Goal: Information Seeking & Learning: Learn about a topic

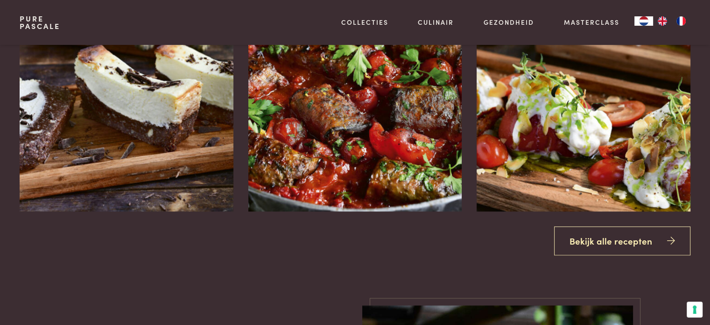
scroll to position [1121, 0]
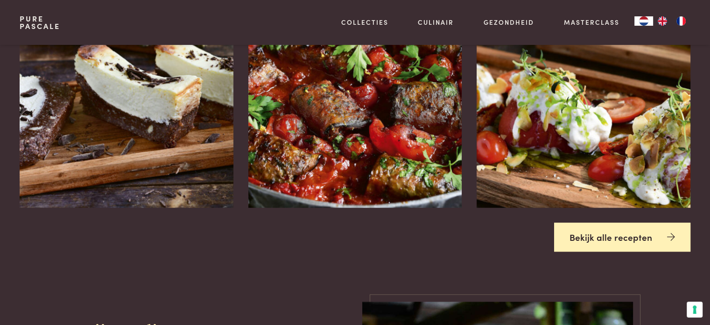
click at [635, 236] on link "Bekijk alle recepten" at bounding box center [622, 236] width 136 height 29
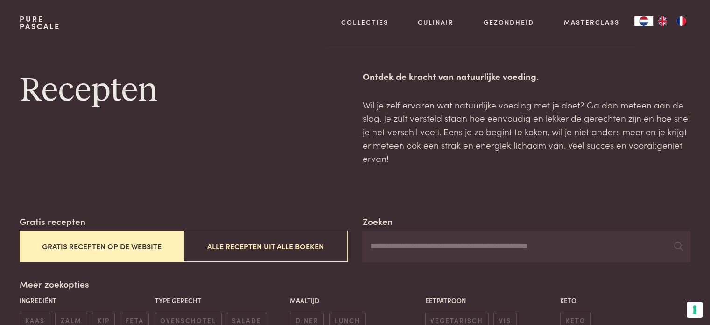
click at [475, 248] on input "Zoeken" at bounding box center [526, 246] width 328 height 32
type input "*********"
click at [678, 247] on icon at bounding box center [678, 245] width 9 height 9
click at [247, 149] on div "Recepten" at bounding box center [184, 117] width 328 height 95
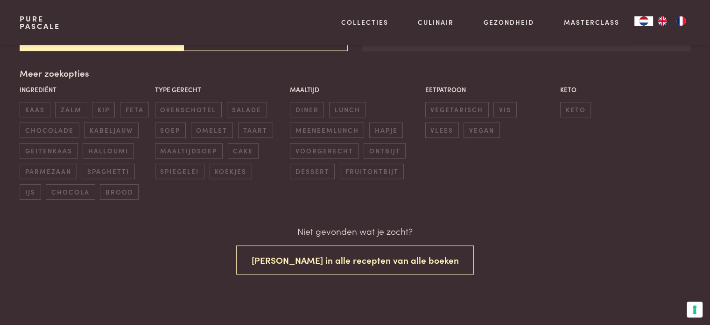
scroll to position [205, 0]
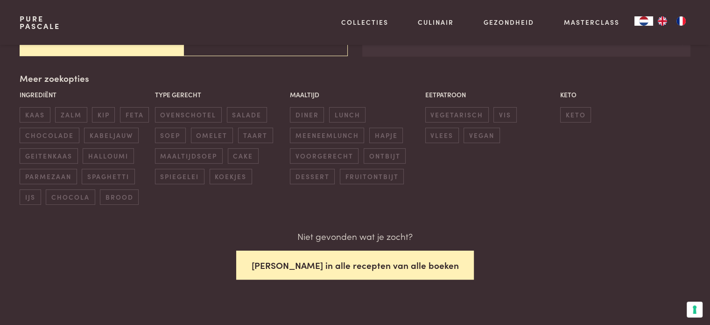
click at [331, 257] on button "Zoek in alle recepten van alle boeken" at bounding box center [355, 264] width 238 height 29
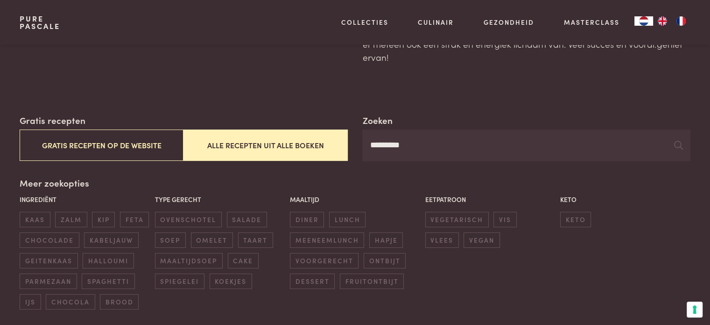
scroll to position [93, 0]
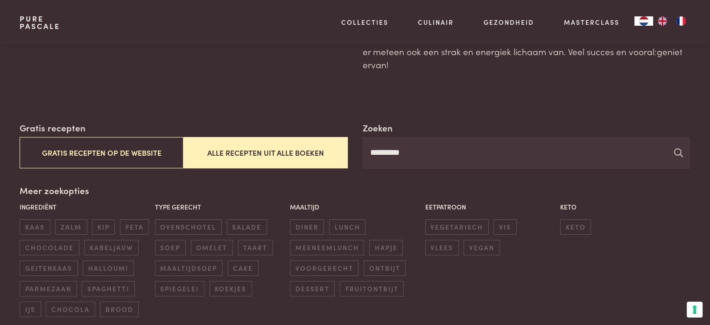
click at [677, 149] on icon at bounding box center [678, 152] width 9 height 9
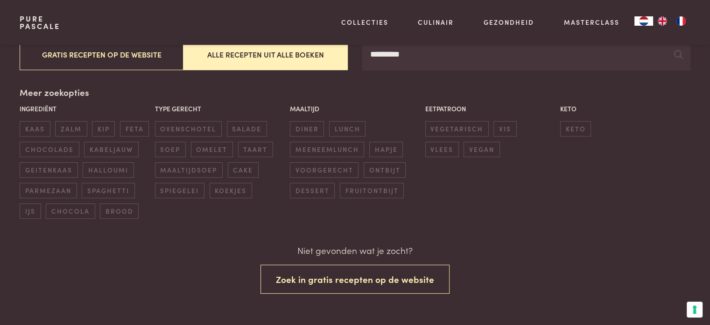
scroll to position [149, 0]
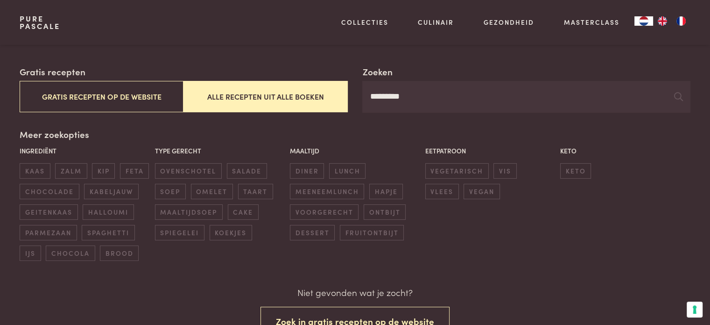
click at [288, 90] on button "Alle recepten uit alle boeken" at bounding box center [266, 96] width 164 height 31
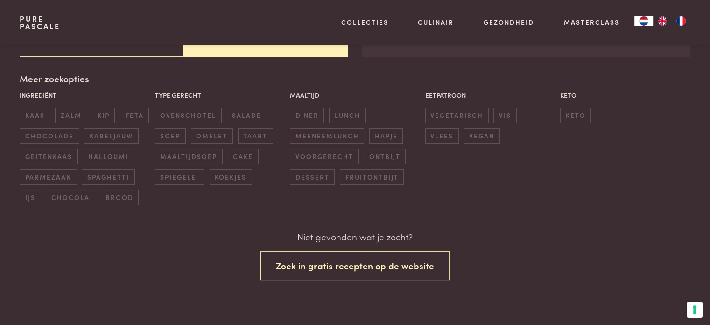
scroll to position [205, 0]
click at [517, 71] on div "Zoeken ********* Gratis recepten Gratis recepten op de website Alle recepten ui…" at bounding box center [355, 107] width 671 height 196
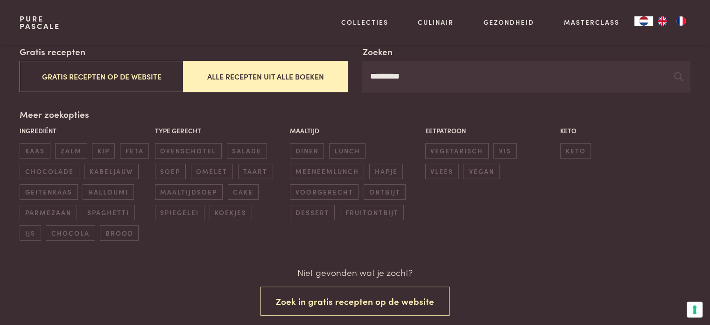
scroll to position [168, 0]
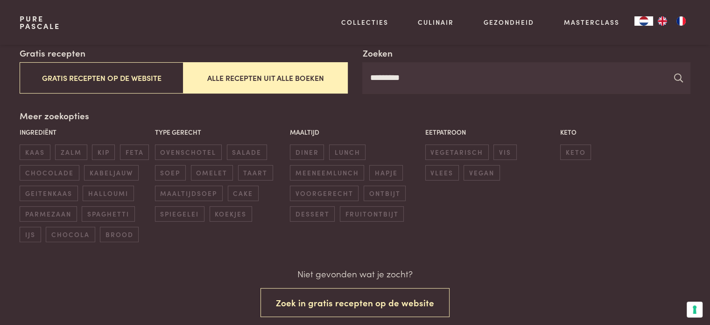
click at [679, 78] on icon at bounding box center [678, 77] width 9 height 9
click at [212, 265] on div "Zoeken ********* Gratis recepten Gratis recepten op de website Alle recepten ui…" at bounding box center [355, 200] width 671 height 308
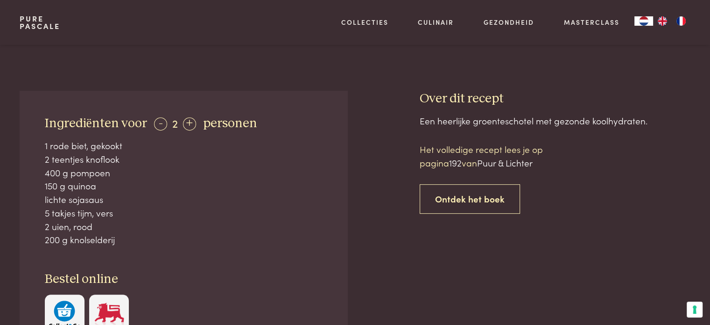
scroll to position [334, 0]
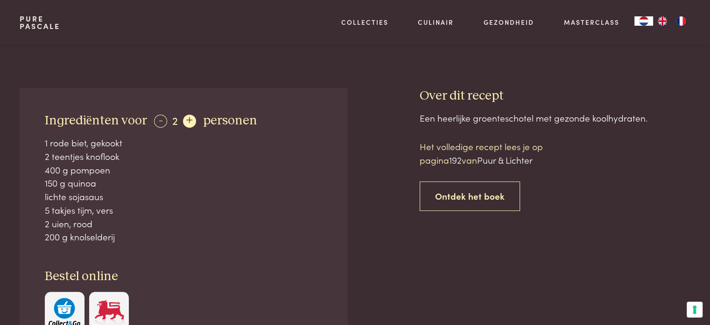
click at [185, 118] on div "+" at bounding box center [189, 120] width 13 height 13
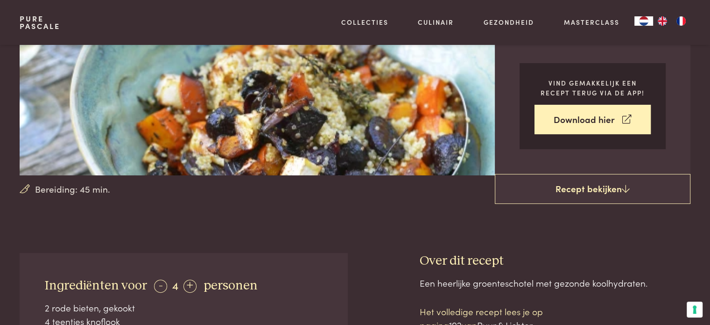
scroll to position [166, 0]
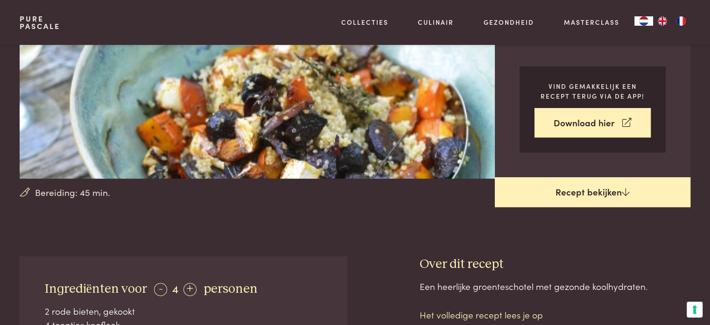
click at [585, 188] on link "Recept bekijken" at bounding box center [593, 192] width 196 height 30
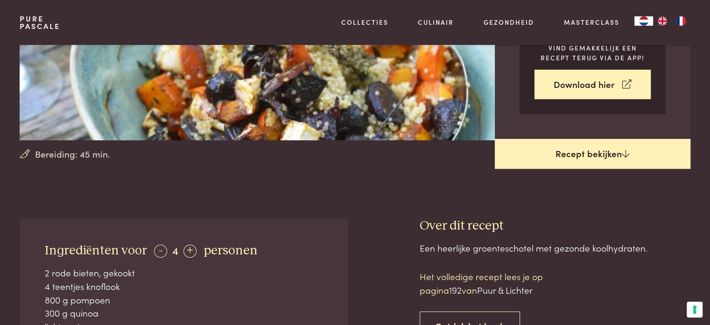
scroll to position [205, 0]
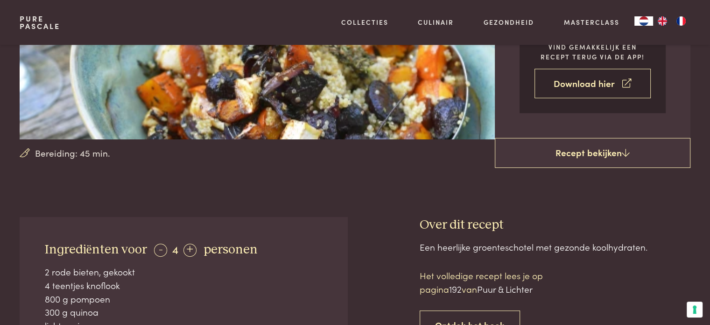
click at [613, 78] on link "Download hier" at bounding box center [593, 83] width 116 height 29
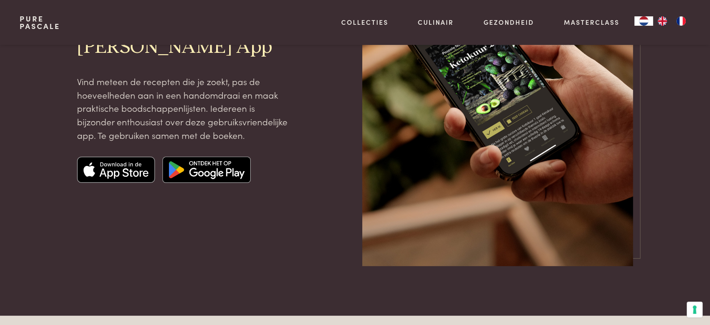
scroll to position [168, 0]
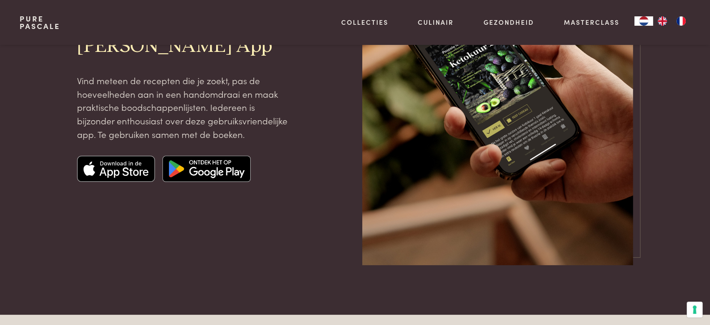
click at [223, 169] on img at bounding box center [206, 168] width 88 height 26
